Goal: Transaction & Acquisition: Purchase product/service

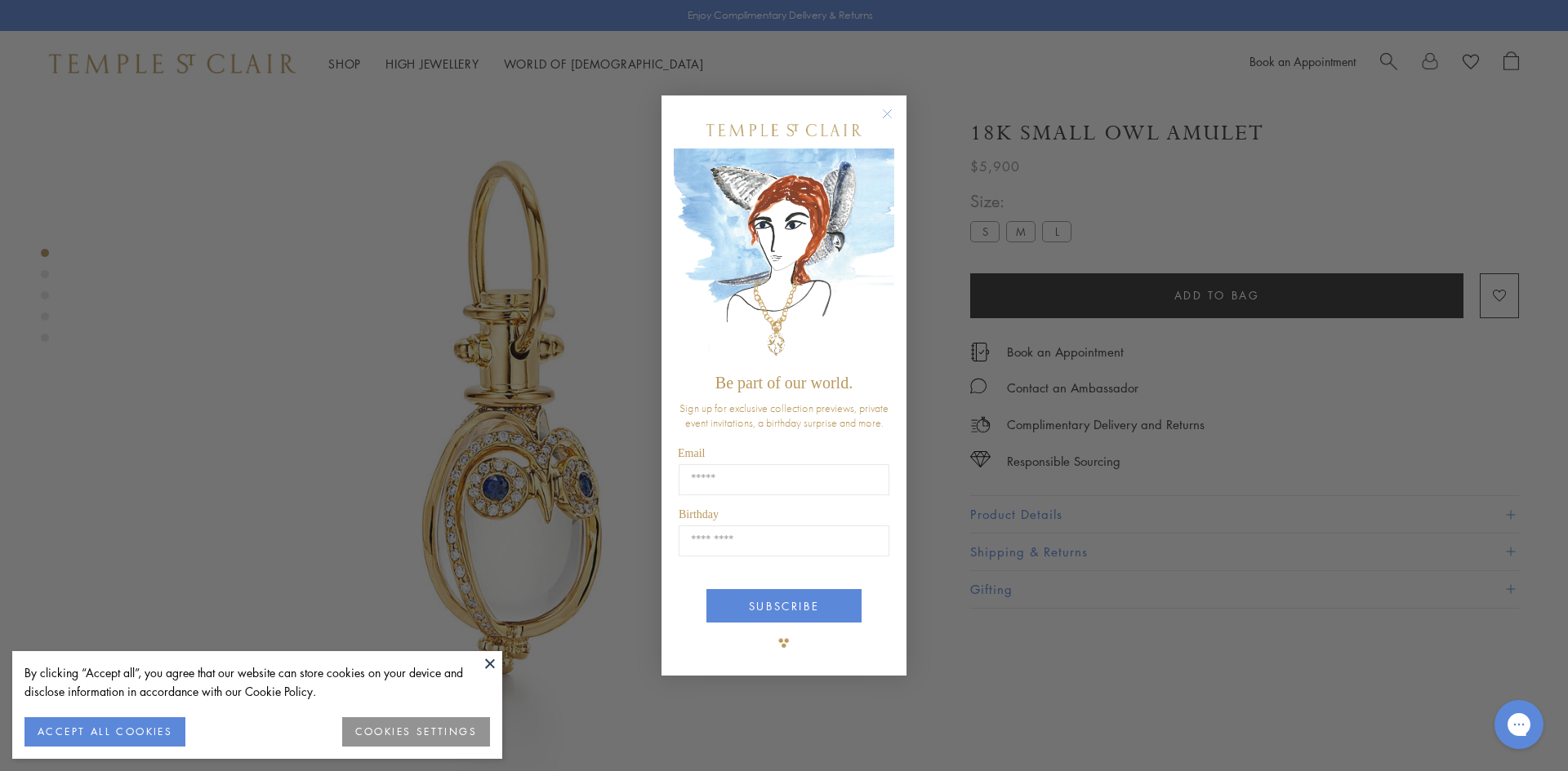
click at [489, 664] on button at bounding box center [490, 664] width 24 height 24
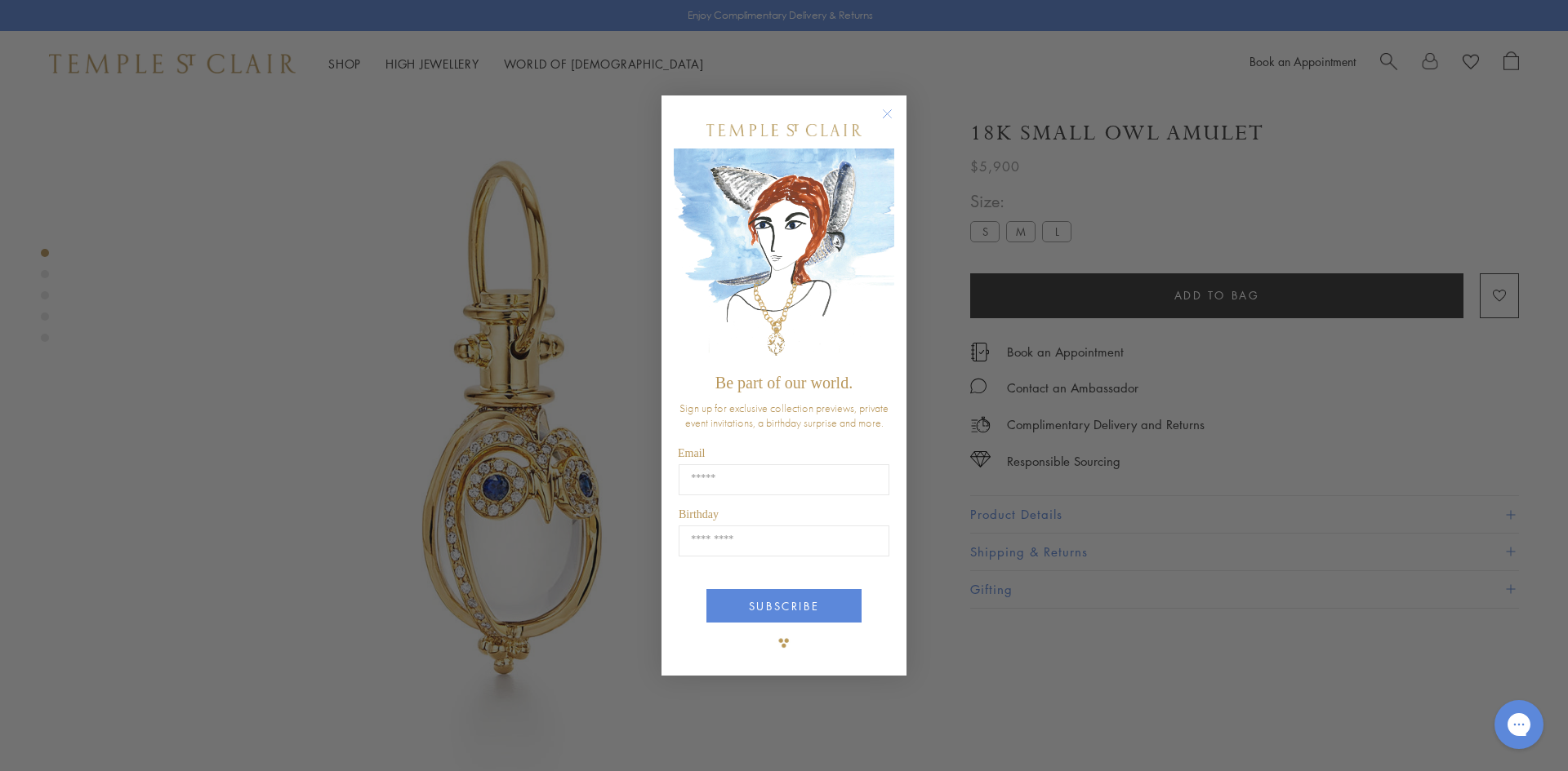
click at [886, 114] on circle "Close dialog" at bounding box center [887, 113] width 19 height 19
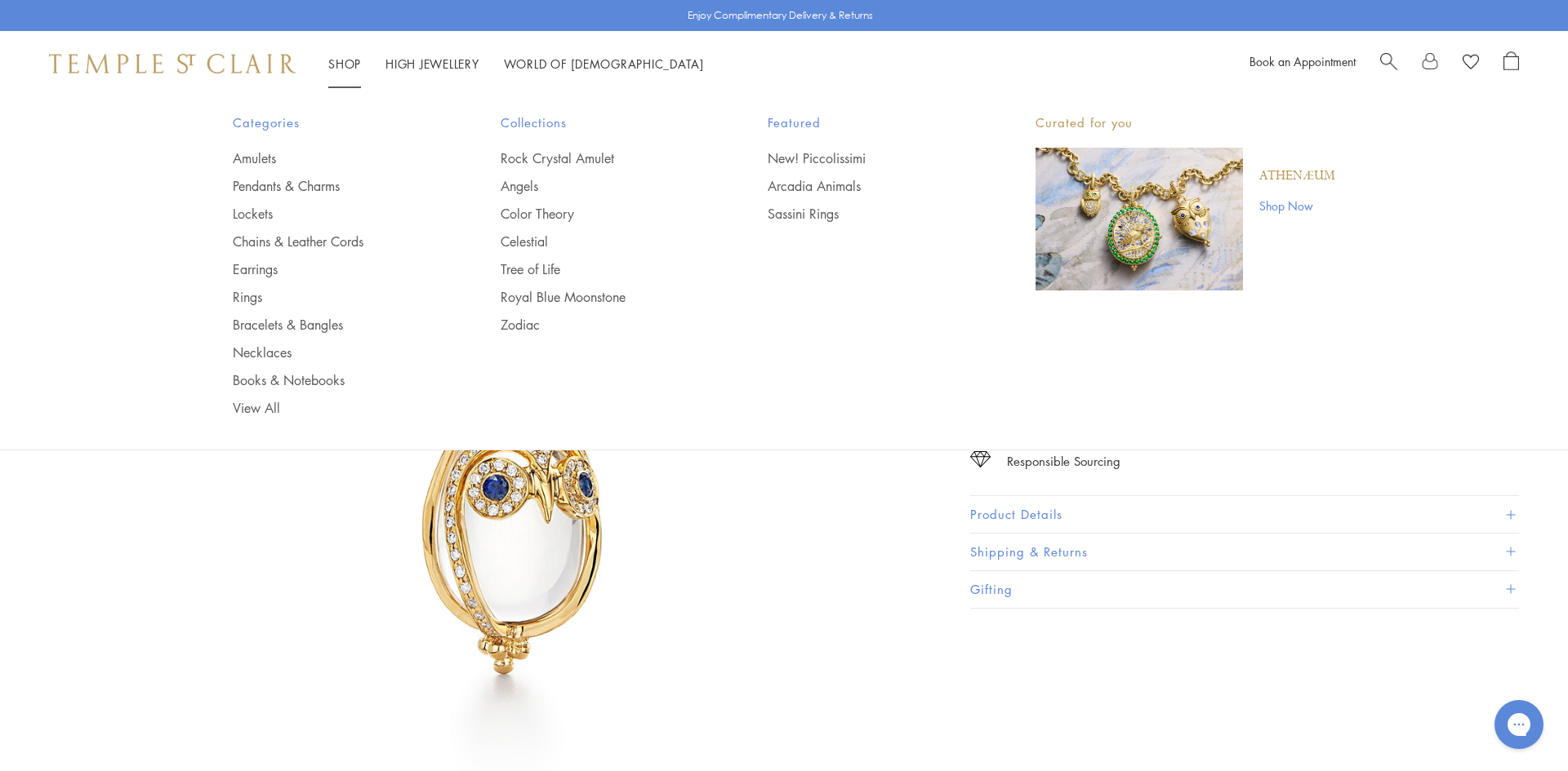
click at [1388, 64] on span "Search" at bounding box center [1388, 59] width 17 height 17
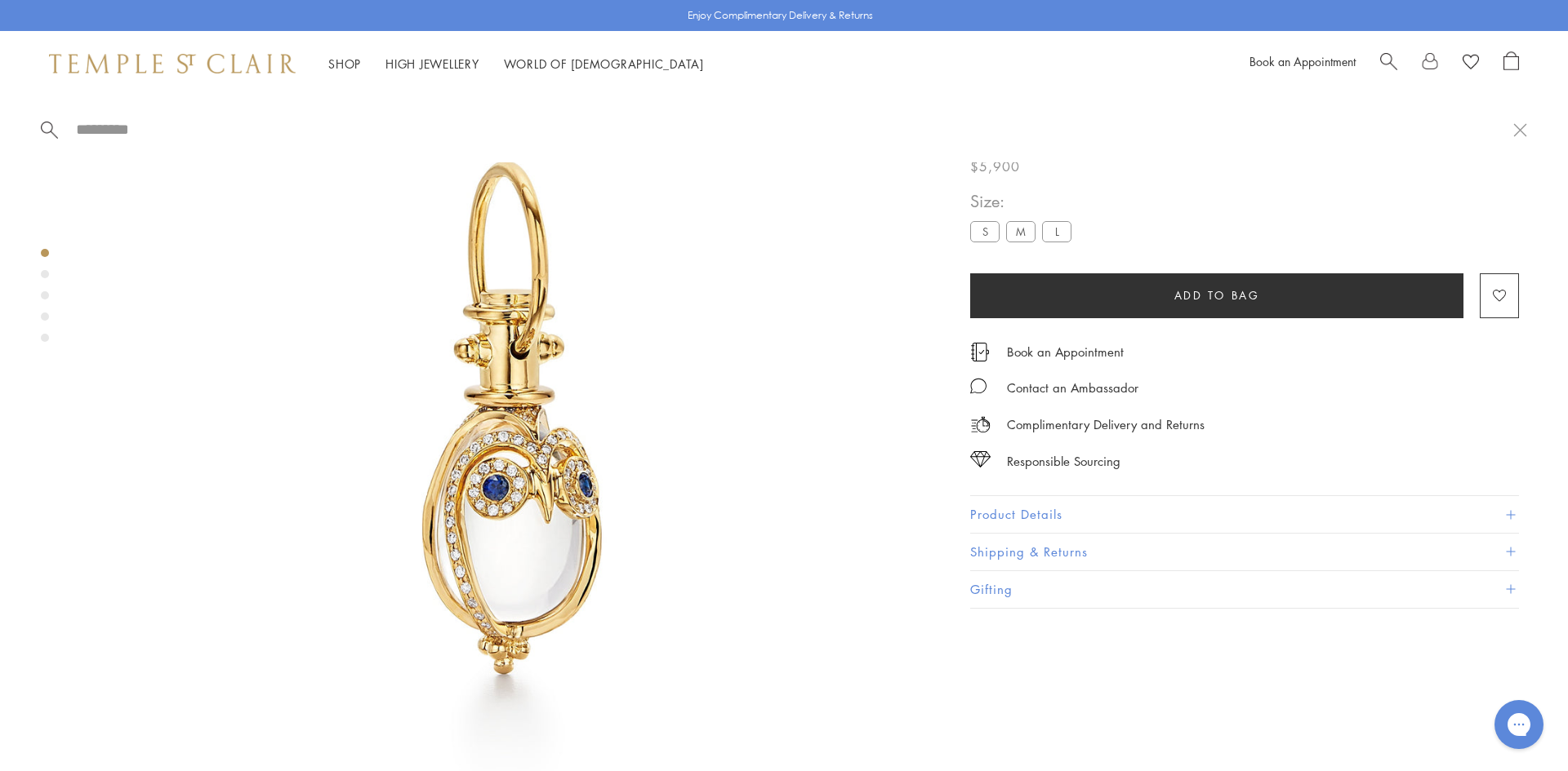
click at [1385, 60] on span "Search" at bounding box center [1388, 59] width 17 height 17
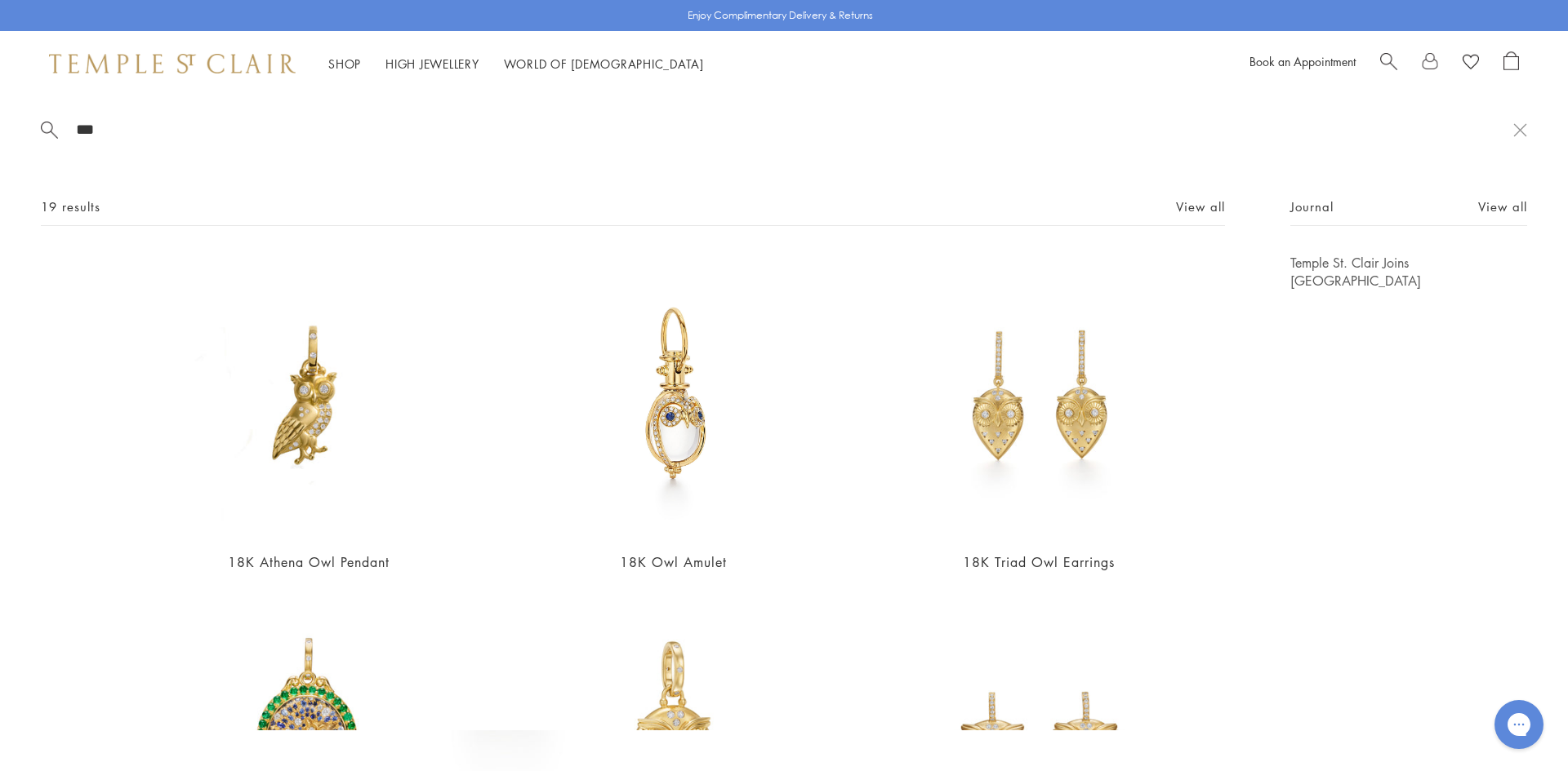
type input "***"
click at [667, 413] on img at bounding box center [673, 396] width 284 height 284
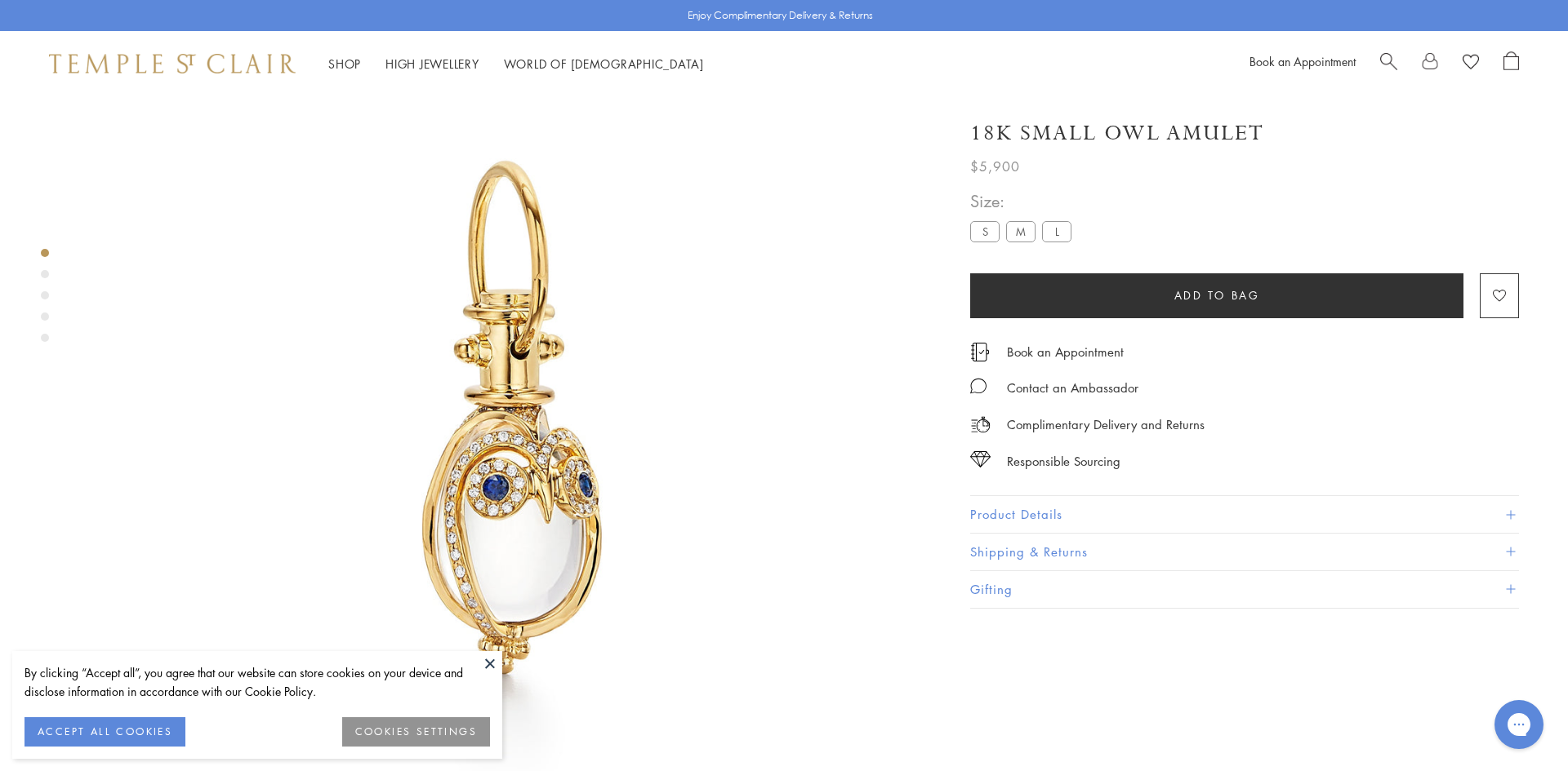
click at [490, 661] on button at bounding box center [490, 664] width 24 height 24
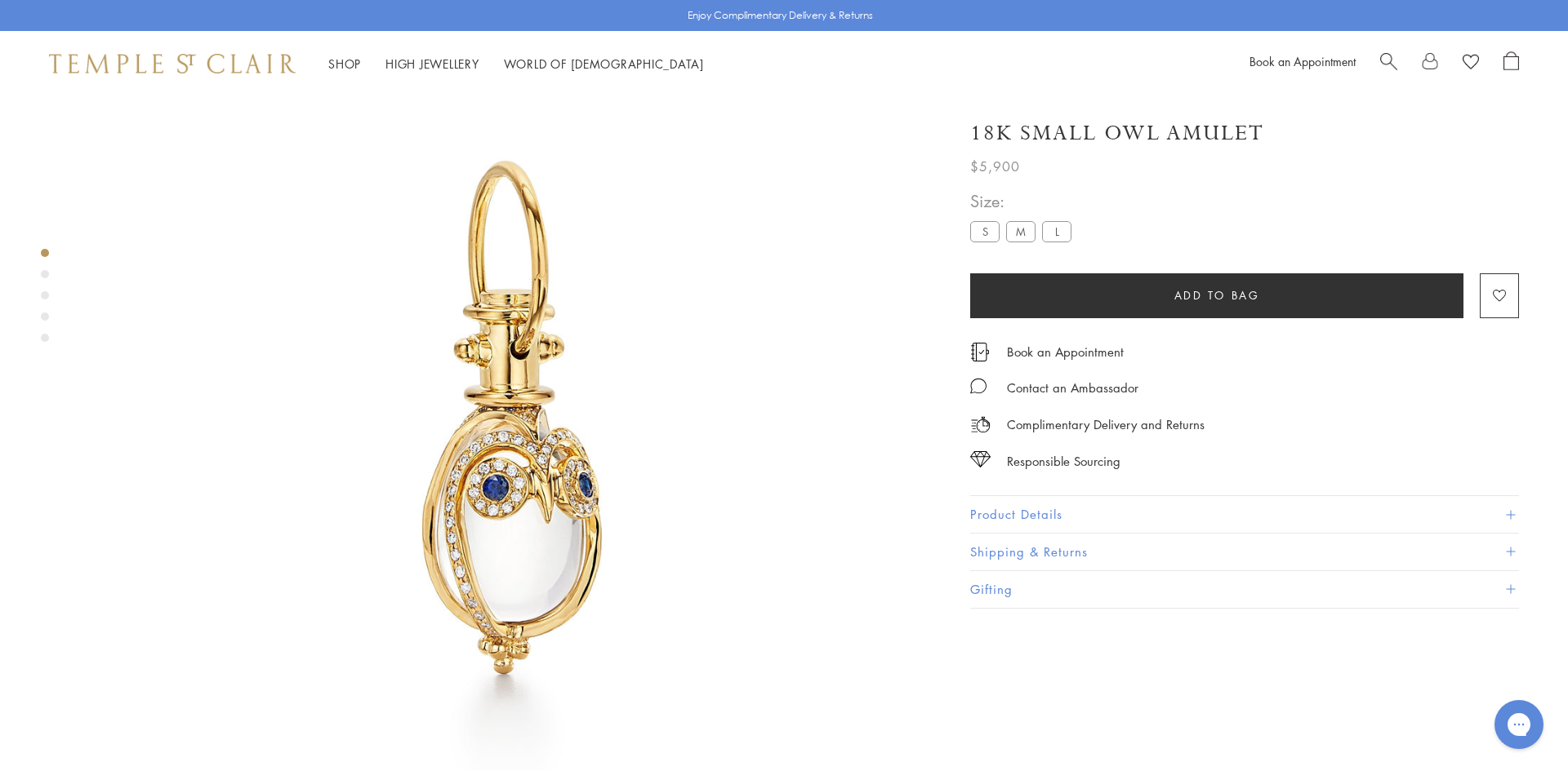
click at [1509, 513] on span at bounding box center [1511, 514] width 9 height 9
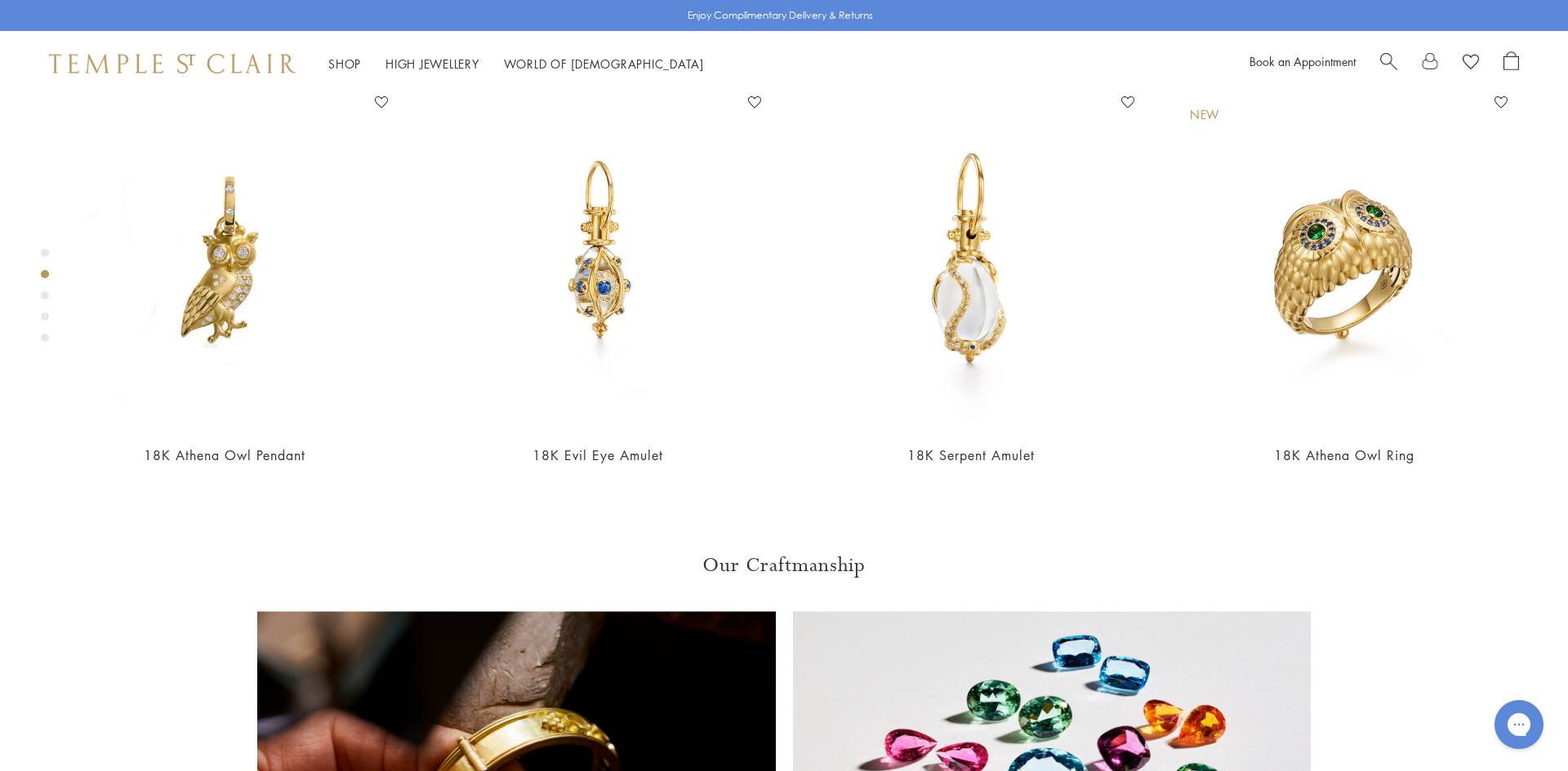
scroll to position [1014, 0]
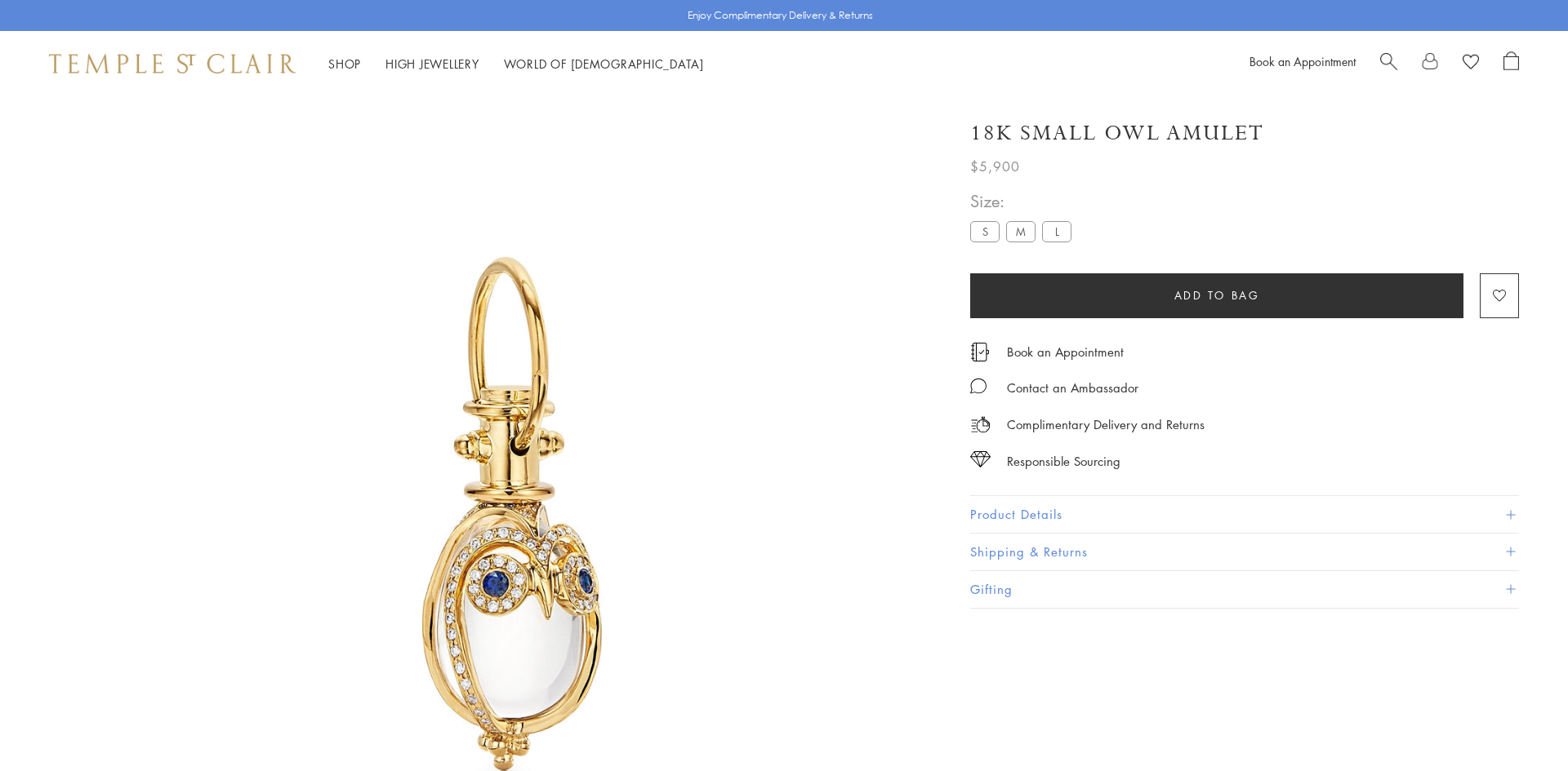
scroll to position [96, 0]
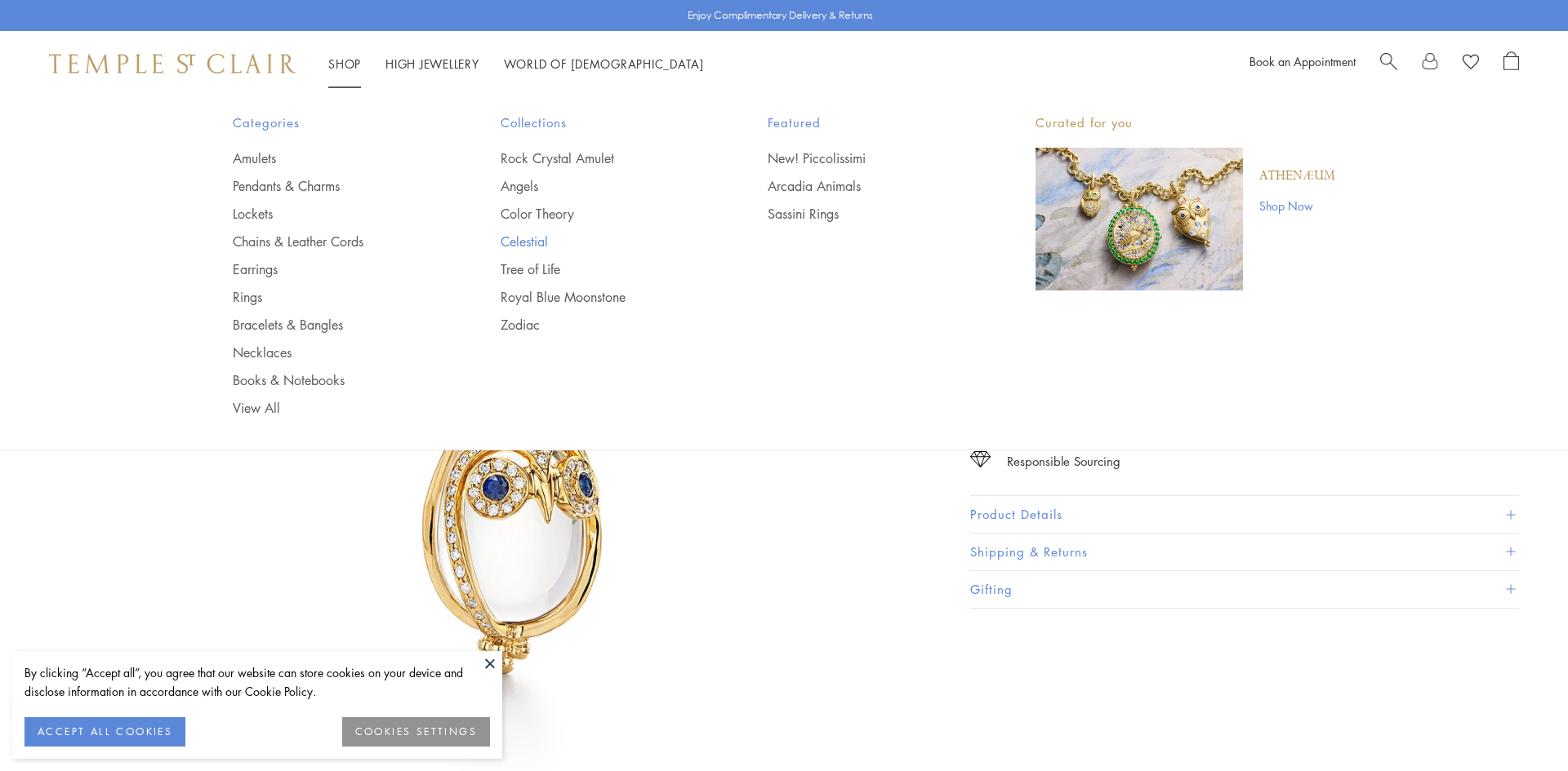
click at [524, 244] on link "Celestial" at bounding box center [602, 241] width 202 height 18
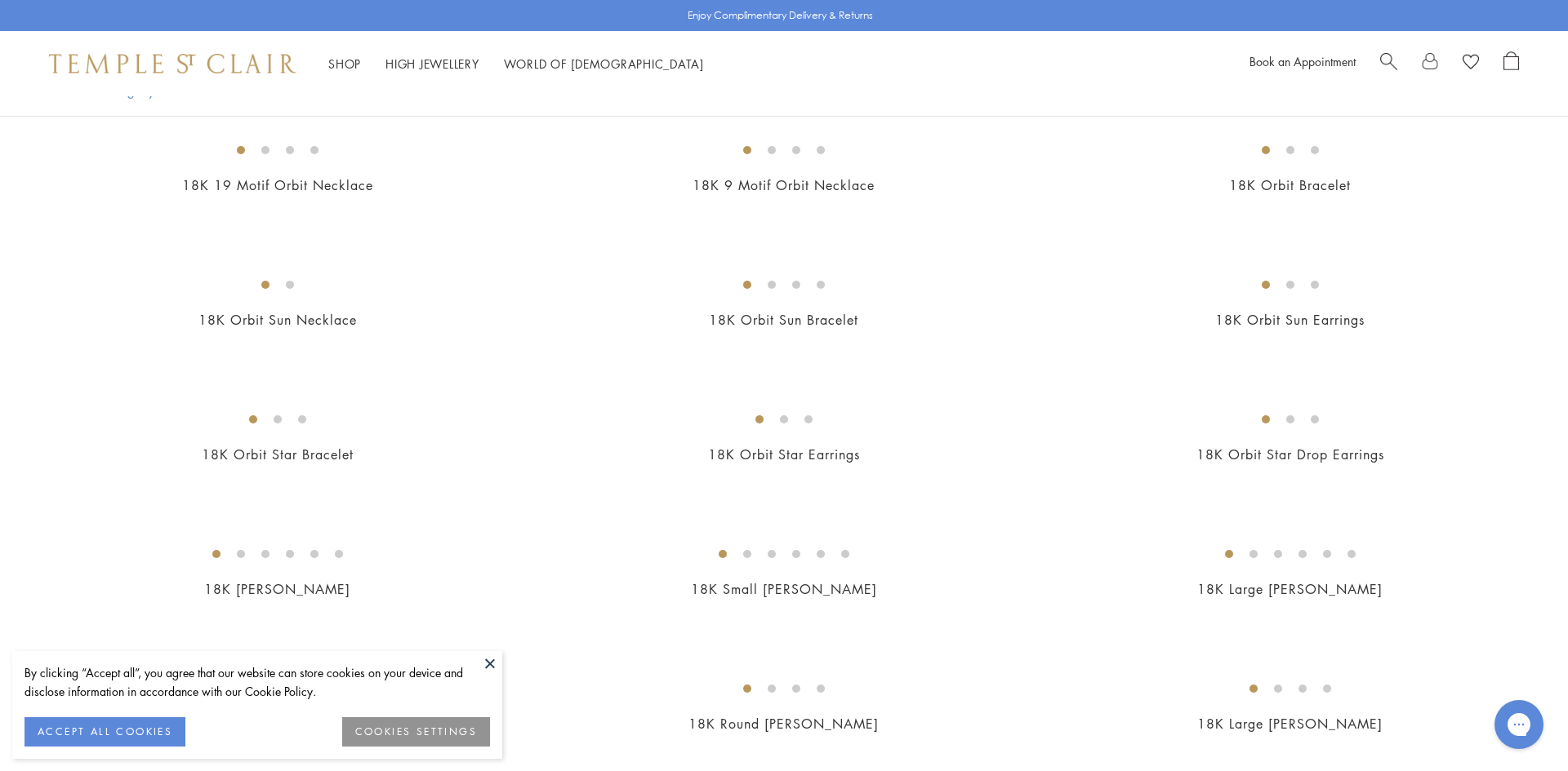
scroll to position [1130, 0]
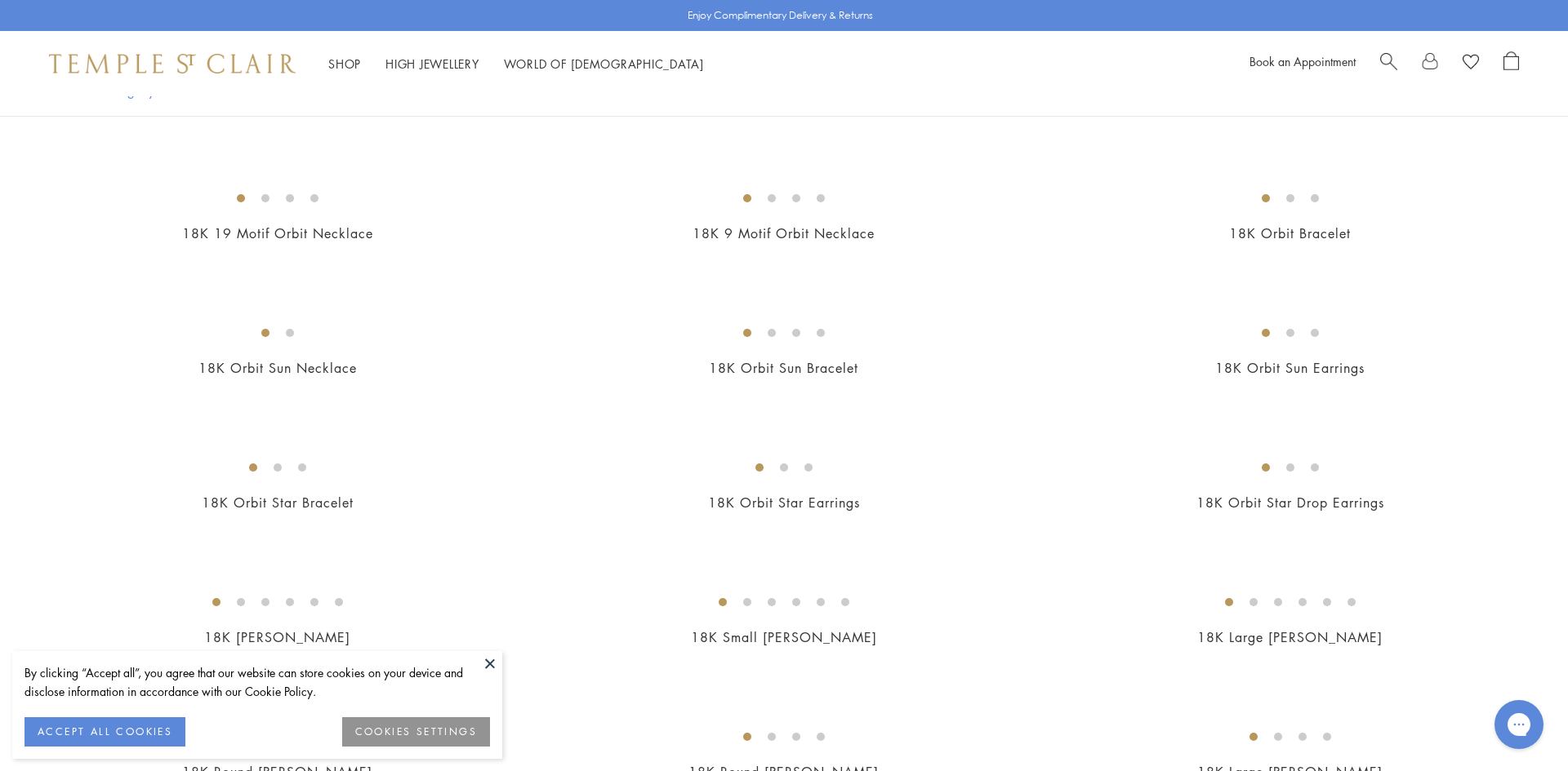
click at [0, 0] on img at bounding box center [0, 0] width 0 height 0
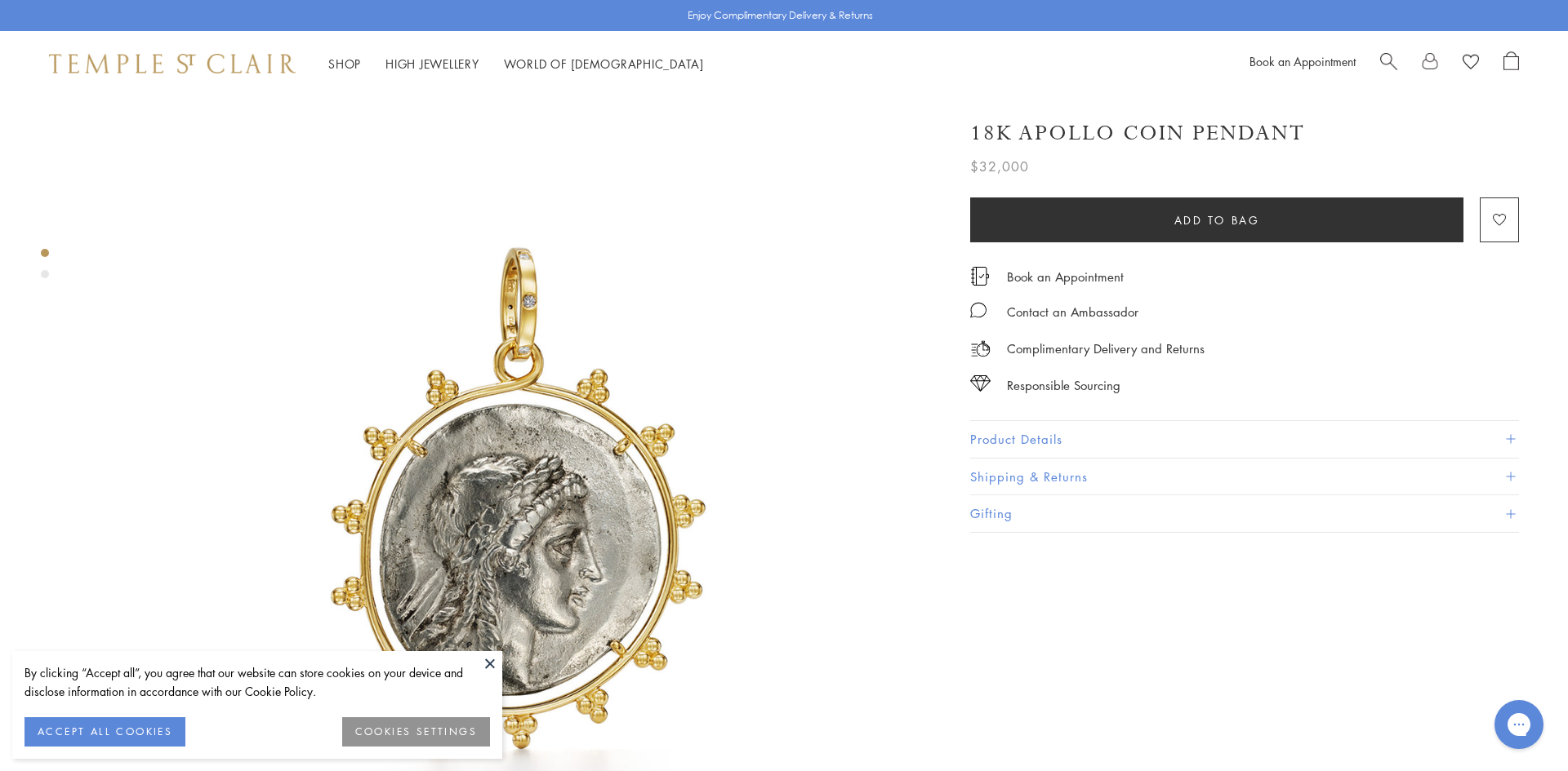
click at [491, 662] on button at bounding box center [490, 664] width 24 height 24
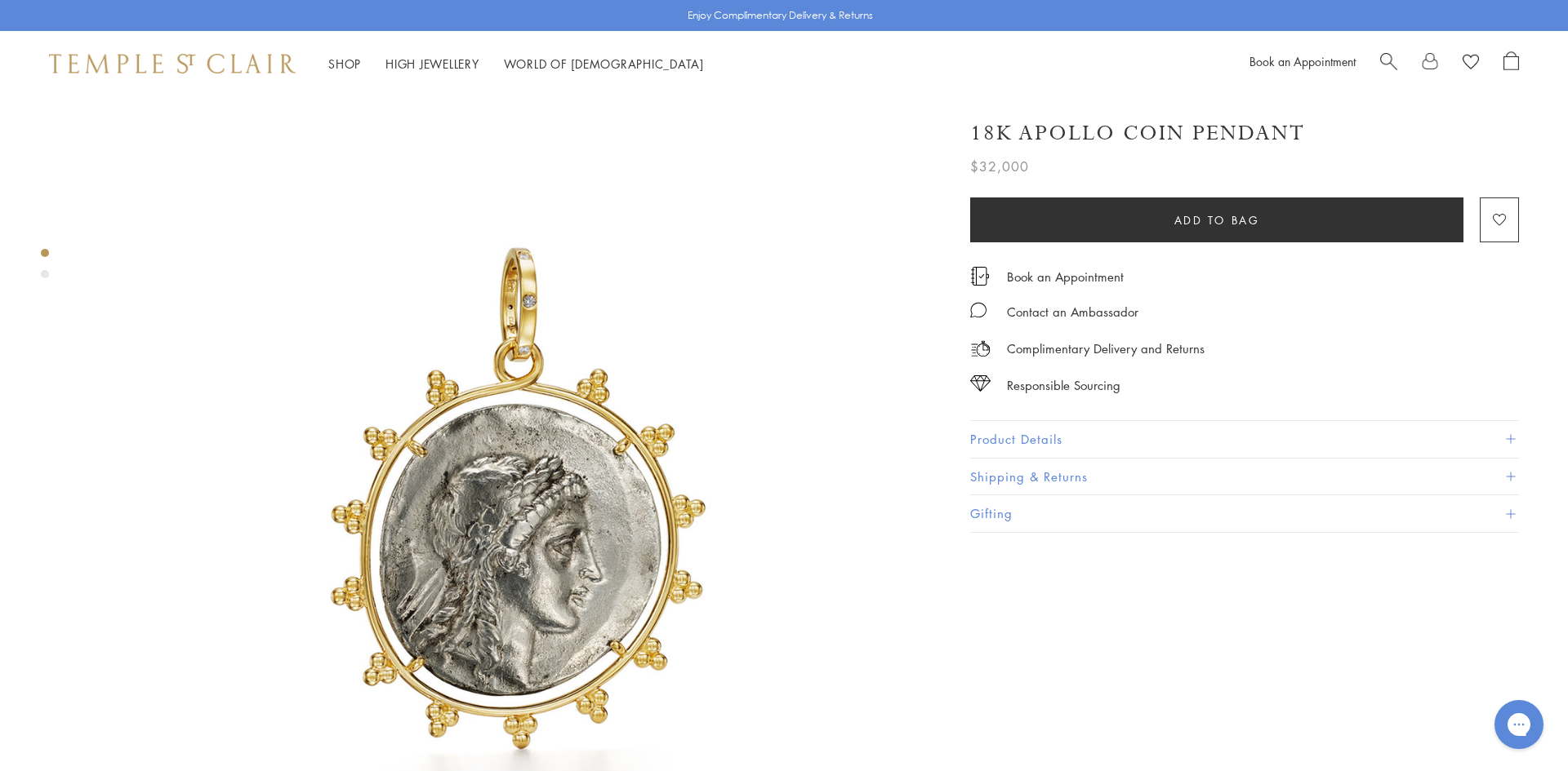
click at [1507, 436] on span at bounding box center [1511, 439] width 9 height 9
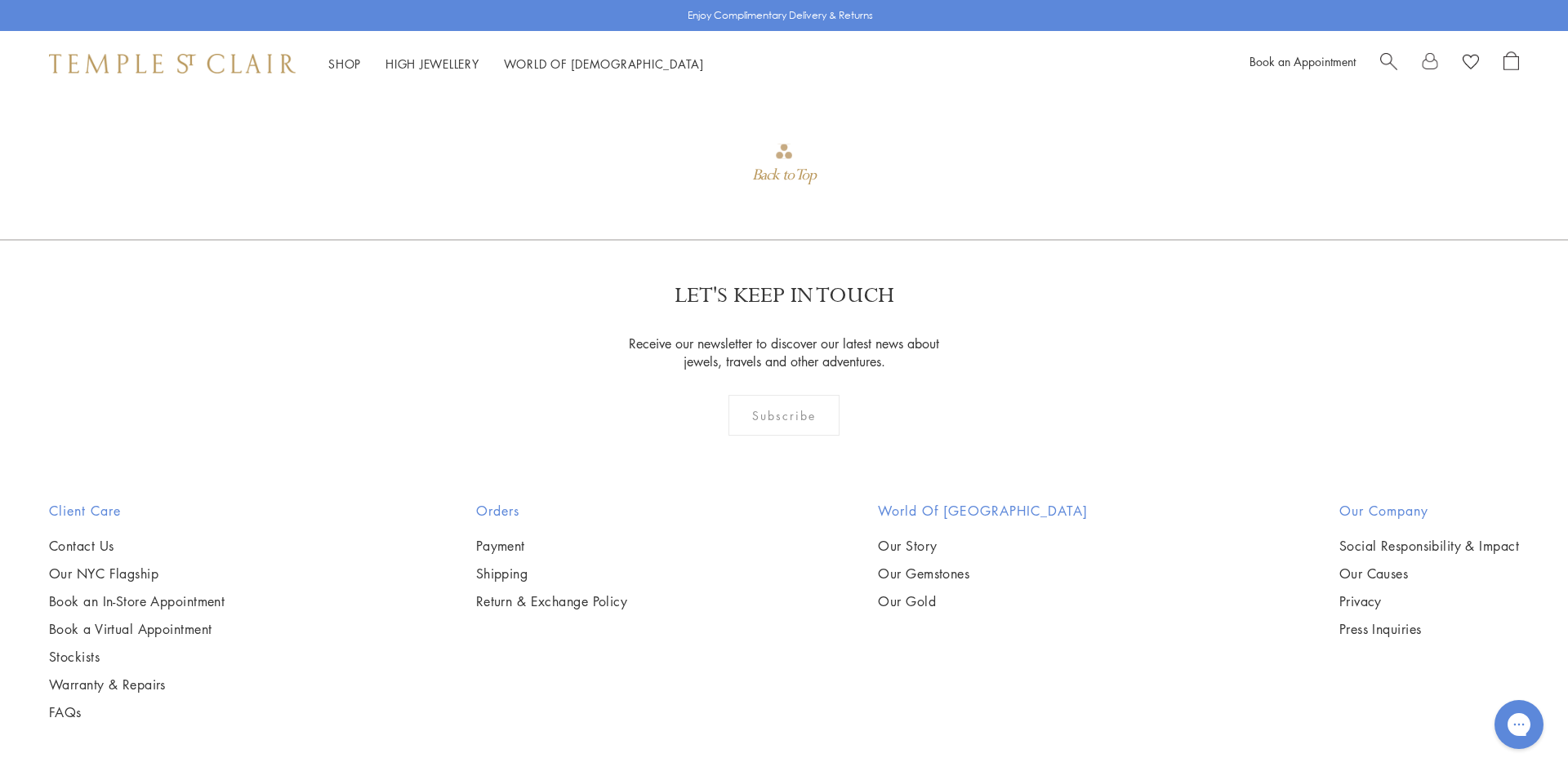
scroll to position [2756, 0]
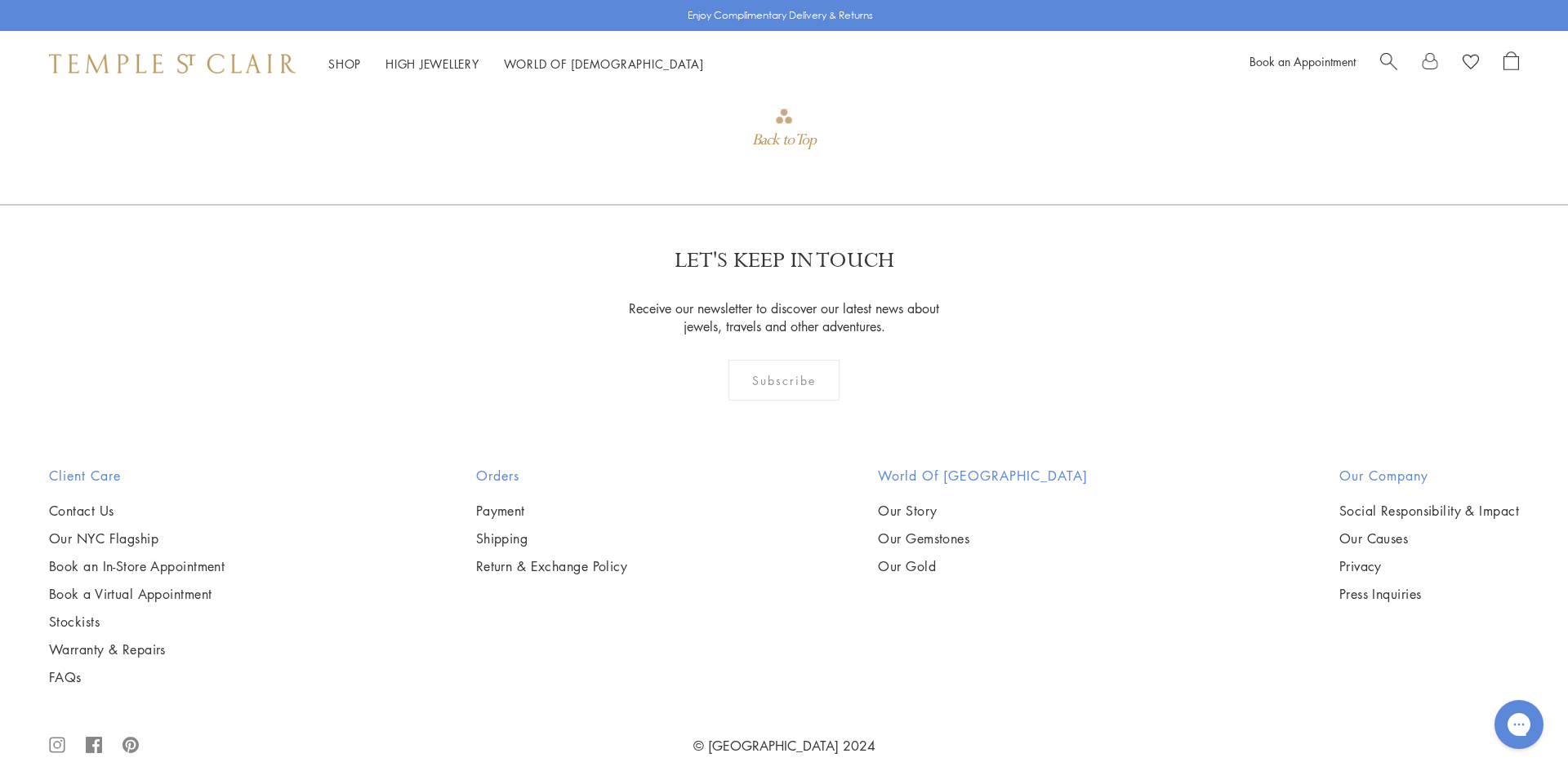
click at [51, 721] on icon ".cls-1{fill:none;stroke:#878787;stroke-miterlimit:10;stroke-width:1.91px;}.cls-…" at bounding box center [57, 745] width 17 height 52
